Goal: Check status: Check status

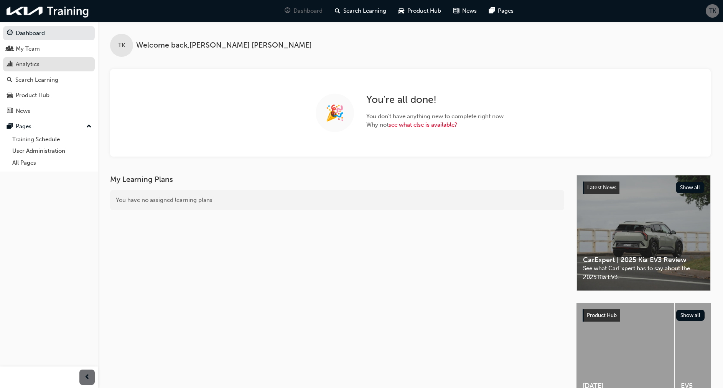
click at [26, 62] on div "Analytics" at bounding box center [28, 64] width 24 height 9
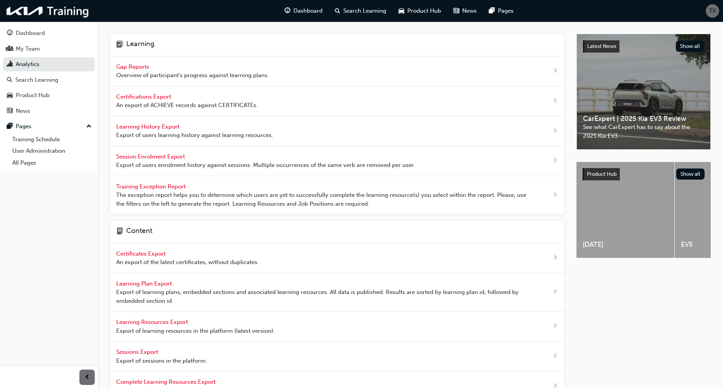
click at [136, 66] on span "Gap Reports" at bounding box center [133, 66] width 35 height 7
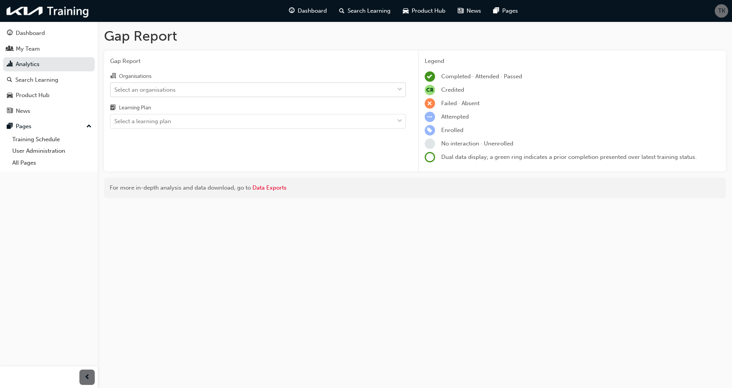
click at [244, 86] on div "Select an organisations" at bounding box center [251, 89] width 283 height 13
click at [115, 86] on input "Organisations Select an organisations" at bounding box center [114, 89] width 1 height 7
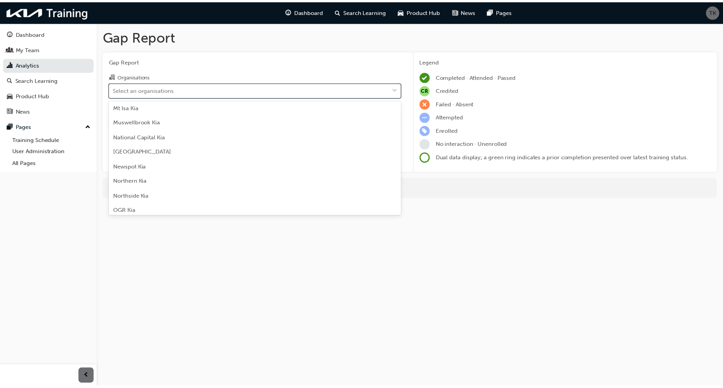
scroll to position [1465, 0]
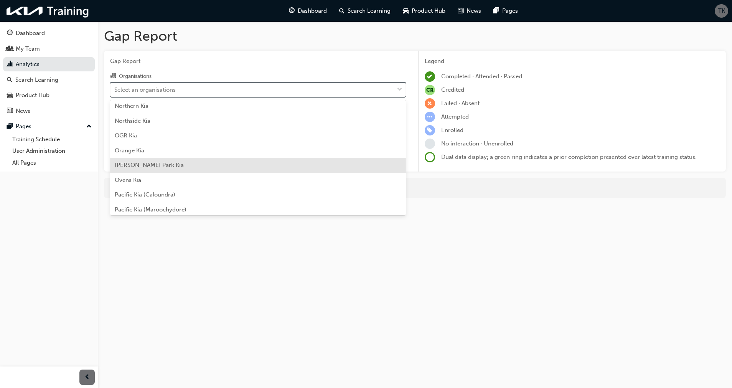
click at [204, 167] on div "[PERSON_NAME] Park Kia" at bounding box center [258, 165] width 296 height 15
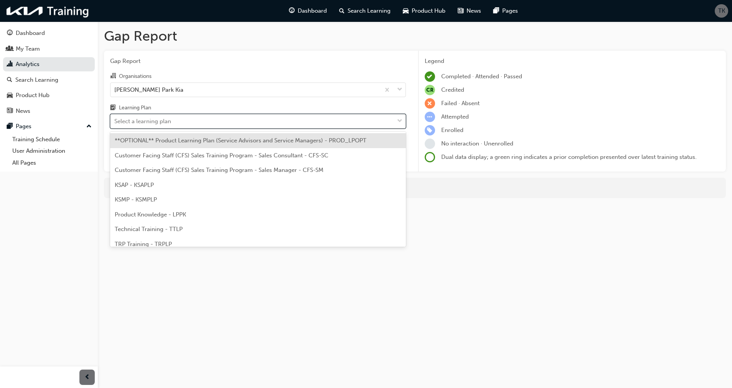
click at [155, 117] on div "Select a learning plan" at bounding box center [142, 121] width 57 height 9
click at [115, 118] on input "Learning Plan option **OPTIONAL** Product Learning Plan (Service Advisors and S…" at bounding box center [114, 121] width 1 height 7
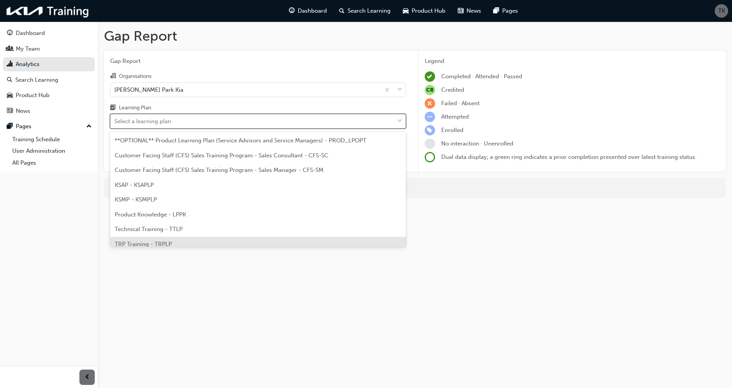
click at [168, 241] on span "TRP Training - TRPLP" at bounding box center [143, 243] width 57 height 7
